Goal: Information Seeking & Learning: Learn about a topic

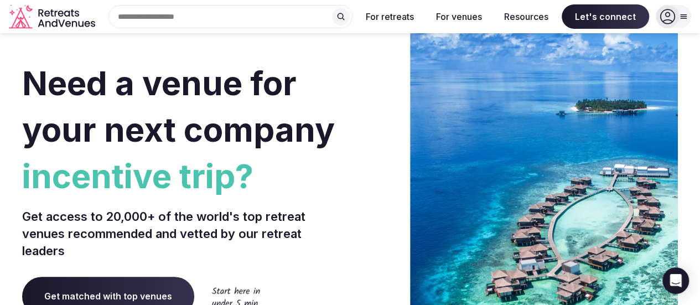
click at [679, 19] on icon at bounding box center [683, 16] width 9 height 9
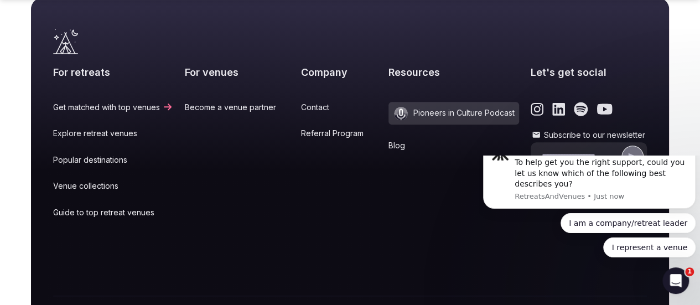
scroll to position [4788, 0]
click at [552, 101] on icon "Link to the retreats and venues LinkedIn page" at bounding box center [558, 108] width 13 height 14
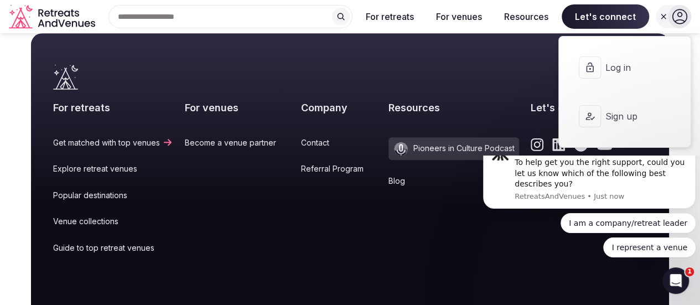
click at [661, 14] on icon at bounding box center [663, 16] width 9 height 9
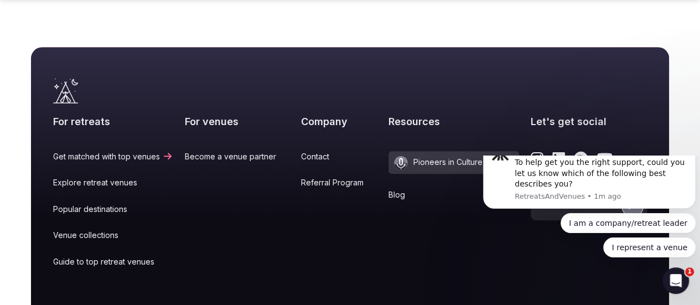
scroll to position [4797, 0]
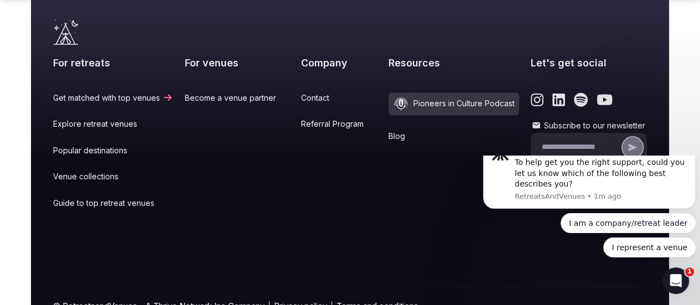
click at [355, 175] on div "Company Contact Referral Program" at bounding box center [339, 140] width 76 height 168
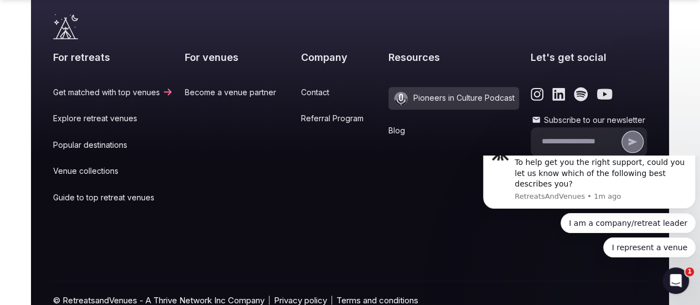
scroll to position [4827, 0]
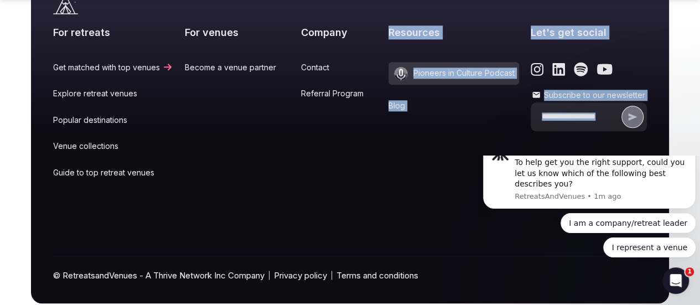
drag, startPoint x: 348, startPoint y: 137, endPoint x: 322, endPoint y: 214, distance: 81.7
click at [322, 214] on div "For retreats Get matched with top venues Explore retreat venues Popular destina…" at bounding box center [350, 146] width 594 height 314
click at [346, 159] on div "Company Contact Referral Program" at bounding box center [339, 109] width 76 height 168
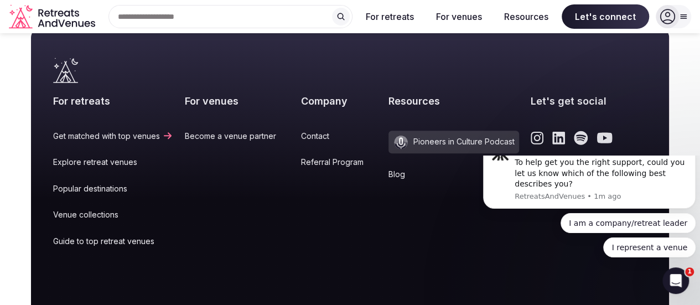
scroll to position [4706, 0]
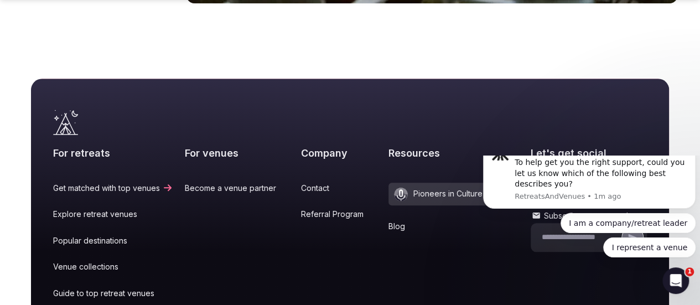
click at [343, 183] on link "Contact" at bounding box center [339, 188] width 76 height 11
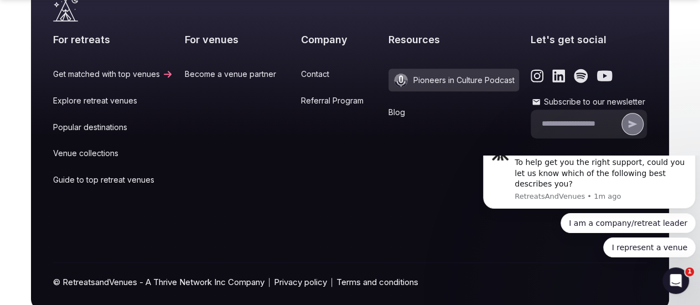
scroll to position [449, 0]
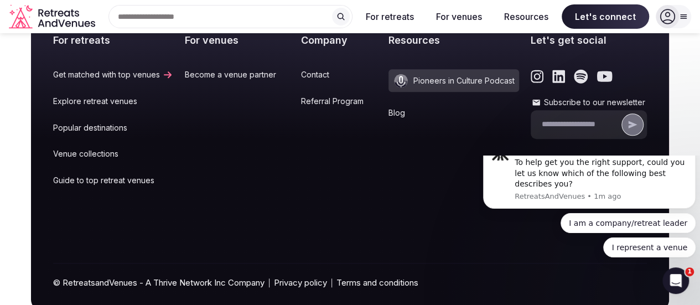
click at [339, 102] on link "Referral Program" at bounding box center [339, 101] width 76 height 11
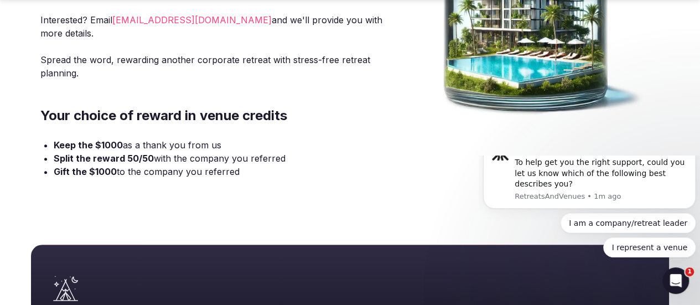
scroll to position [325, 0]
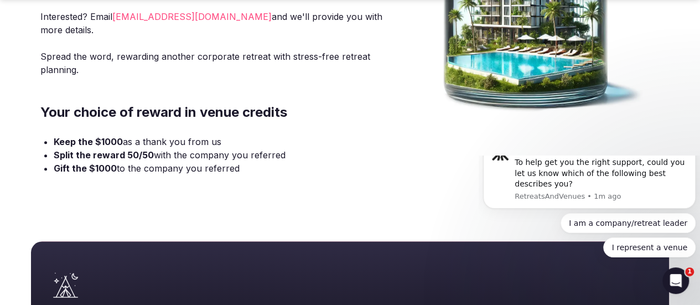
click at [690, 140] on icon "Dismiss notification" at bounding box center [693, 137] width 6 height 6
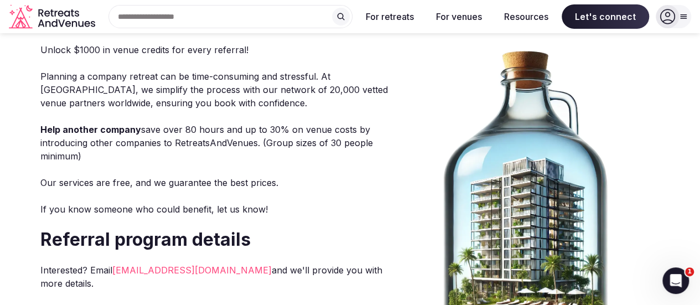
scroll to position [0, 0]
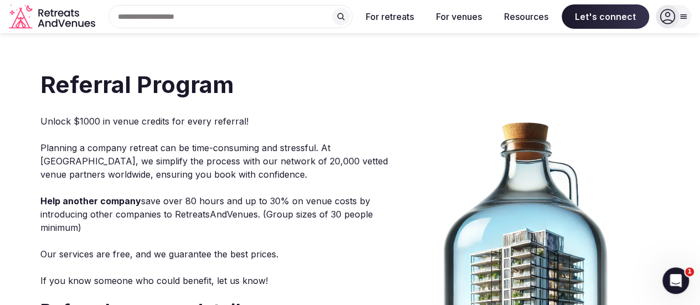
click at [63, 12] on icon "Retreats and Venues company logo" at bounding box center [62, 14] width 6 height 6
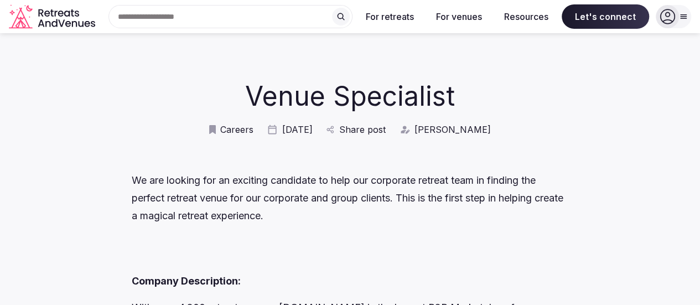
click at [242, 129] on span "Careers" at bounding box center [236, 129] width 33 height 12
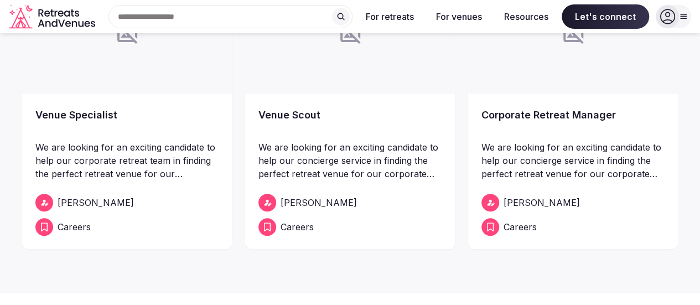
scroll to position [175, 0]
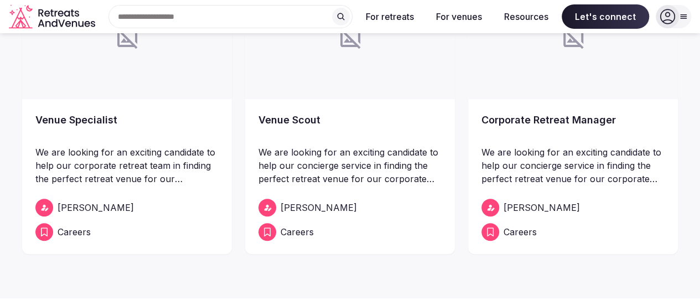
click at [307, 143] on link "Venue Scout" at bounding box center [349, 127] width 183 height 31
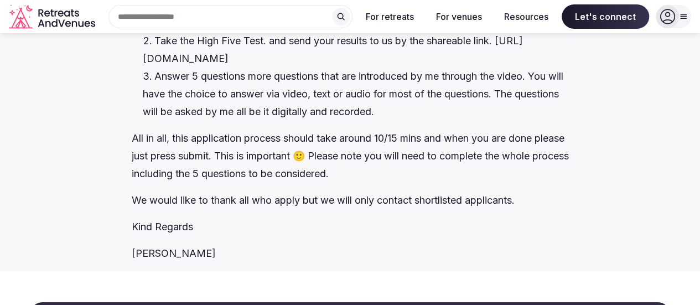
scroll to position [1902, 0]
